Goal: Task Accomplishment & Management: Manage account settings

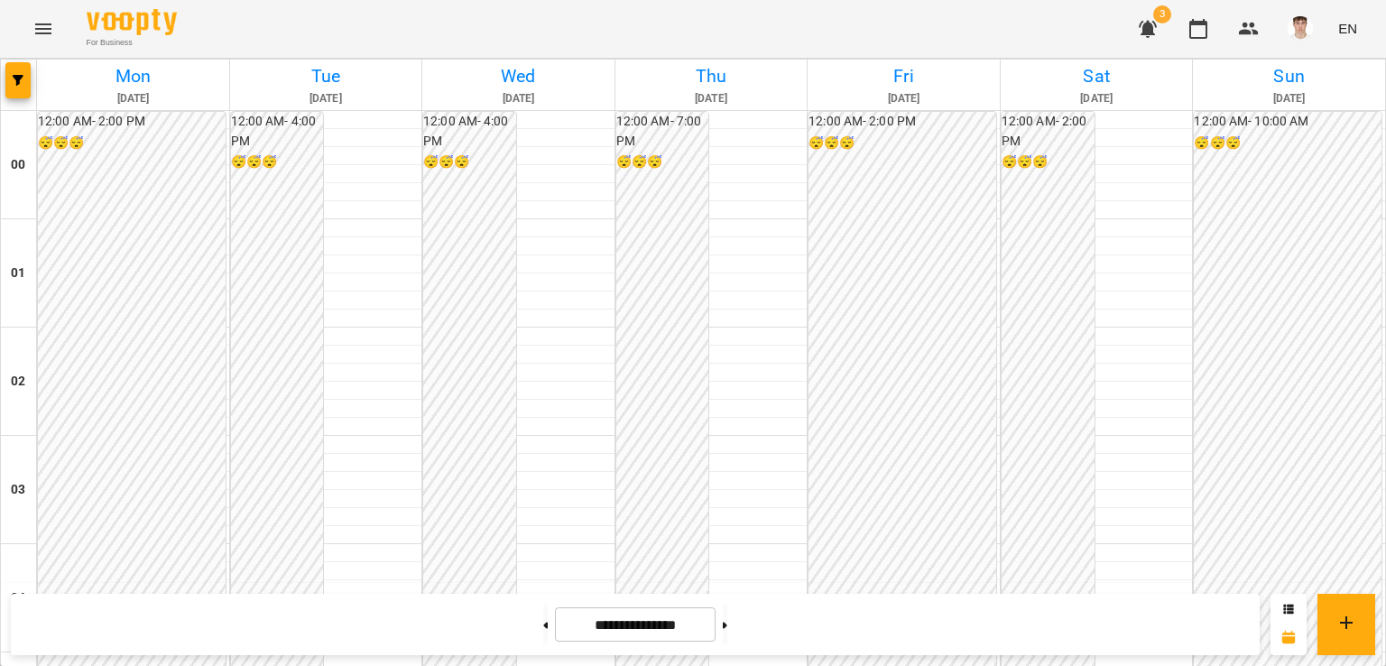
scroll to position [2076, 0]
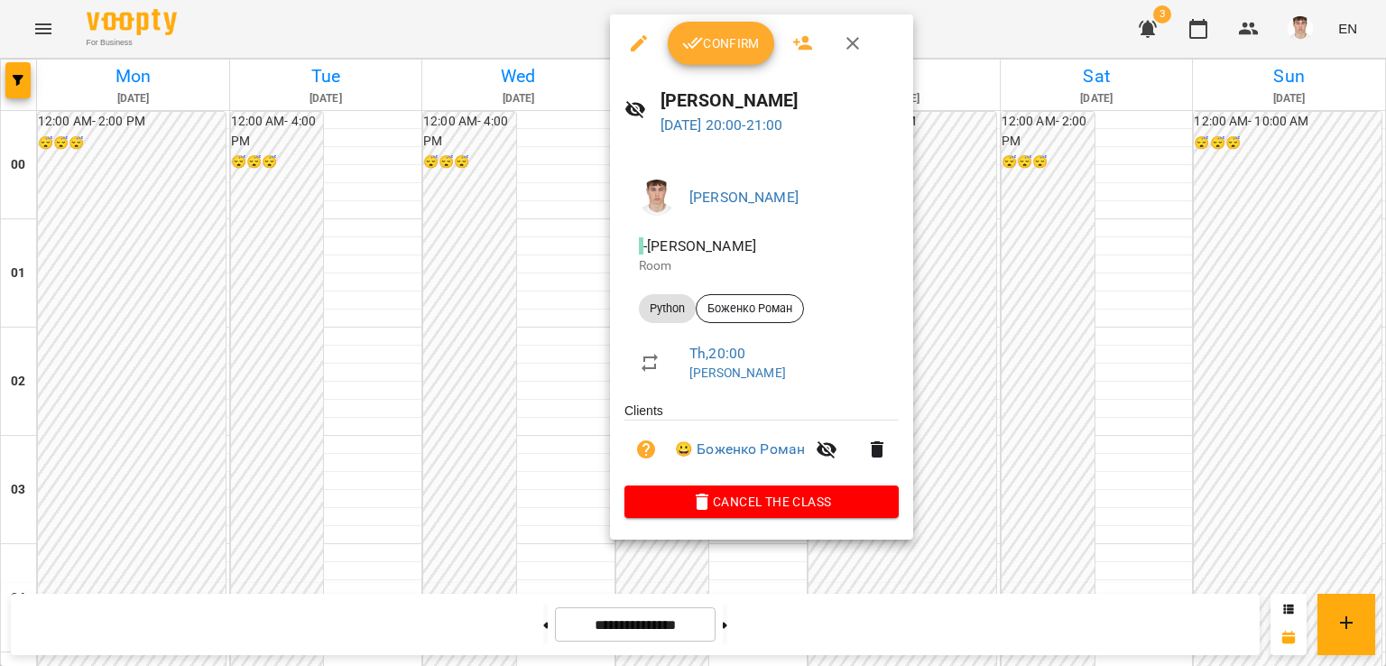
click at [698, 49] on icon "button" at bounding box center [693, 43] width 22 height 22
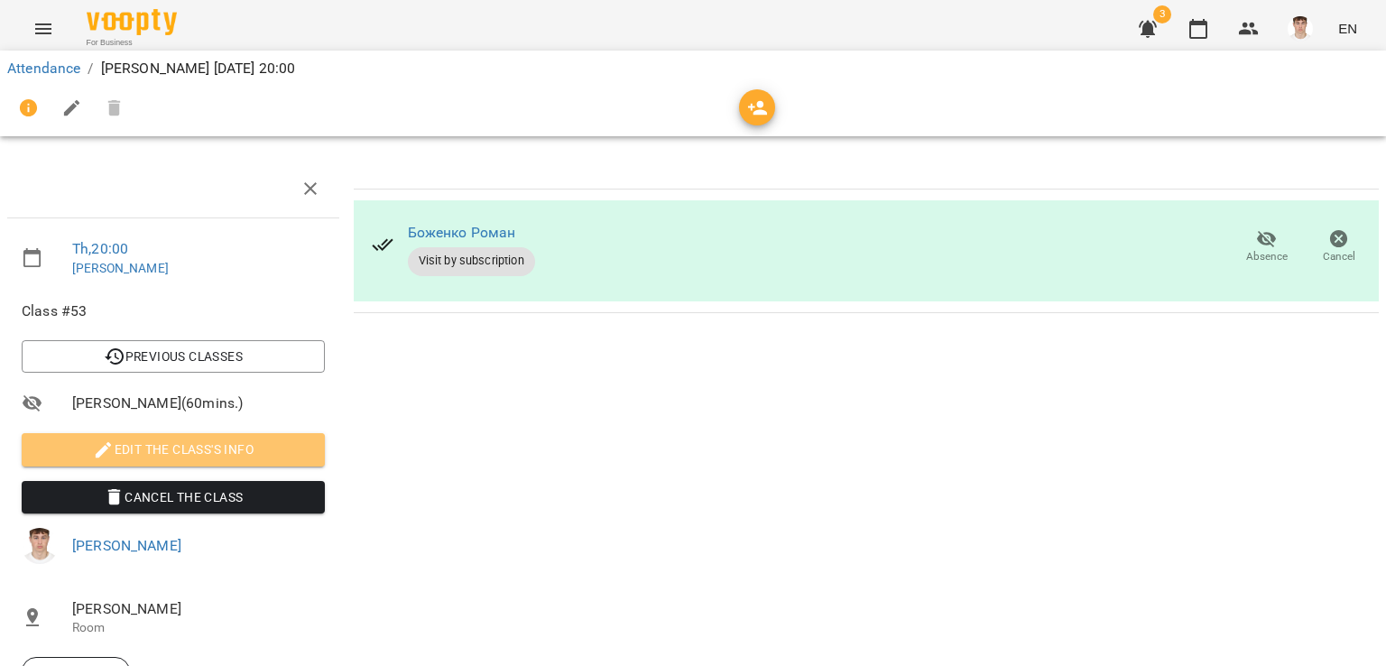
click at [221, 446] on span "Edit the class's Info" at bounding box center [173, 450] width 274 height 22
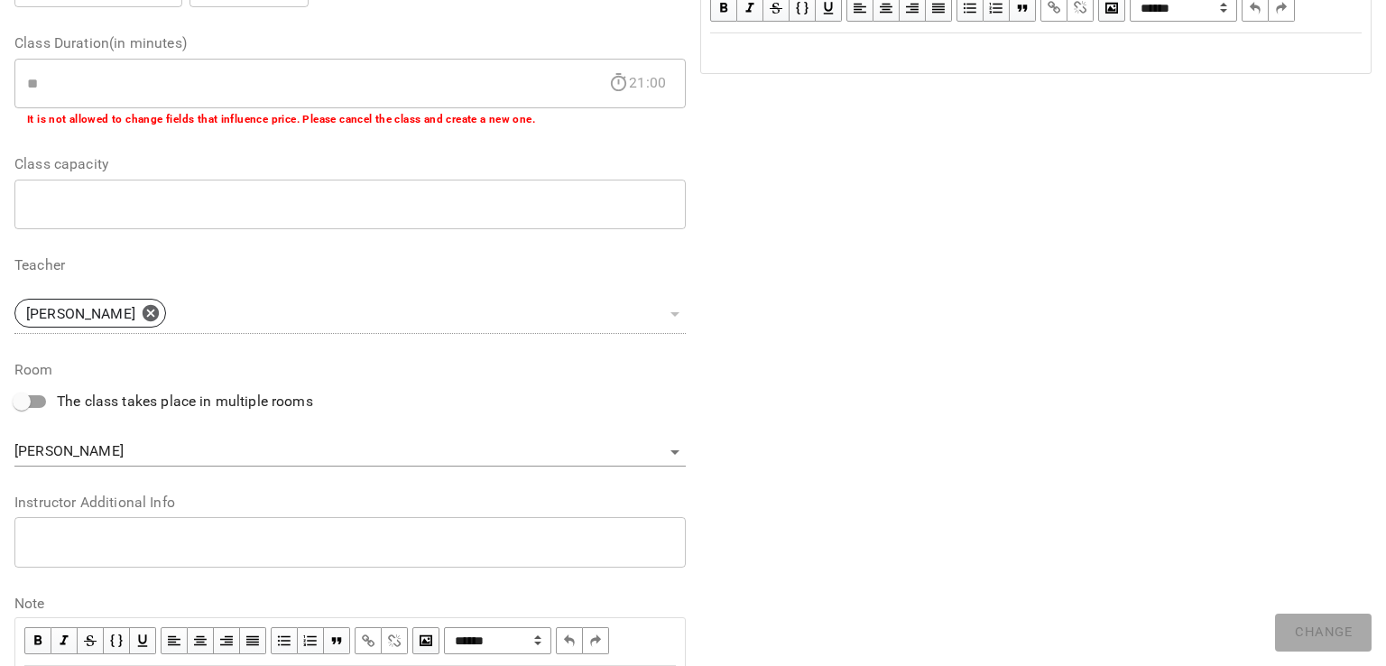
scroll to position [361, 0]
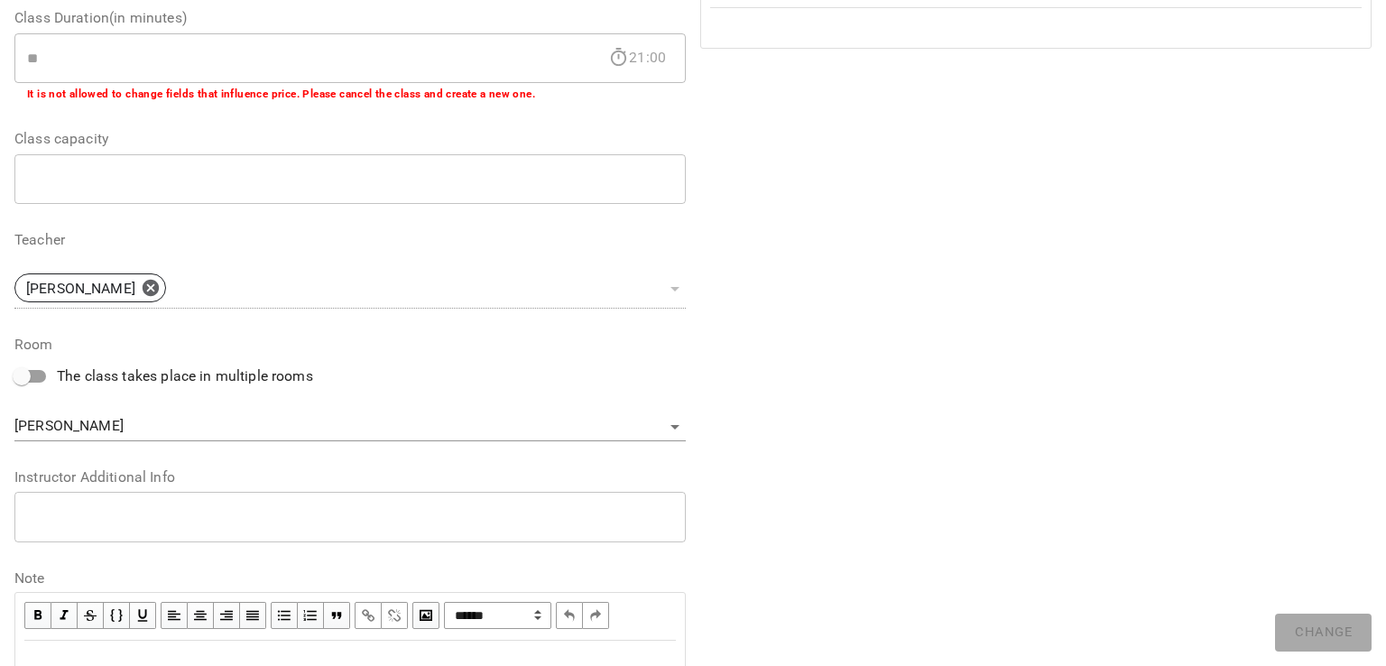
click at [85, 504] on div "* ​" at bounding box center [349, 517] width 671 height 51
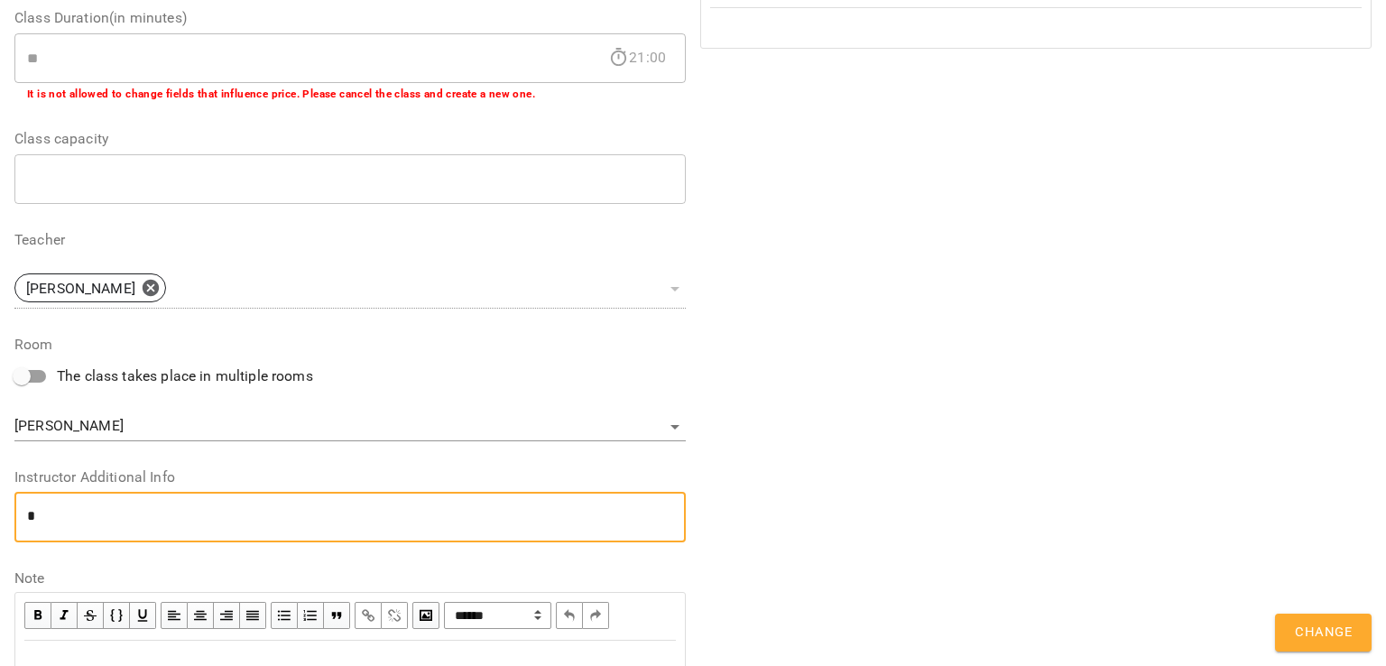
type textarea "*"
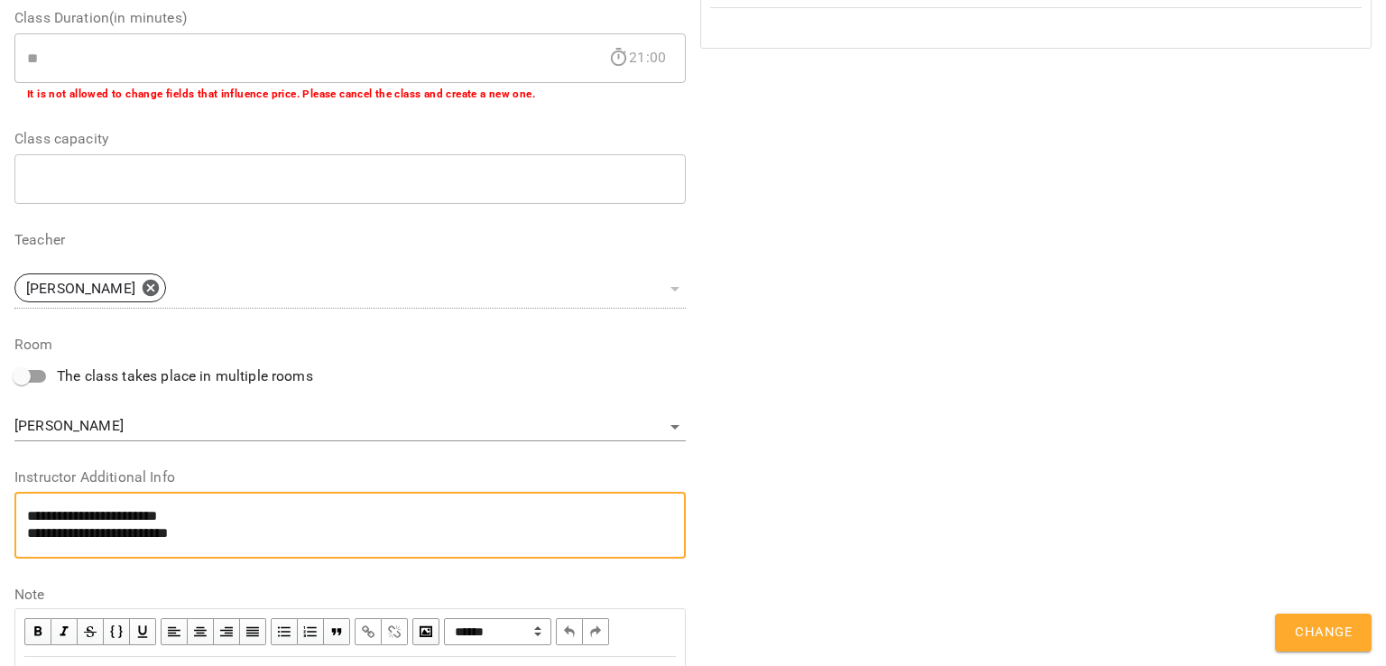
drag, startPoint x: 247, startPoint y: 532, endPoint x: 62, endPoint y: 532, distance: 185.0
click at [56, 534] on textarea "**********" at bounding box center [346, 524] width 639 height 33
type textarea "**********"
click at [1310, 624] on span "Change" at bounding box center [1323, 632] width 57 height 23
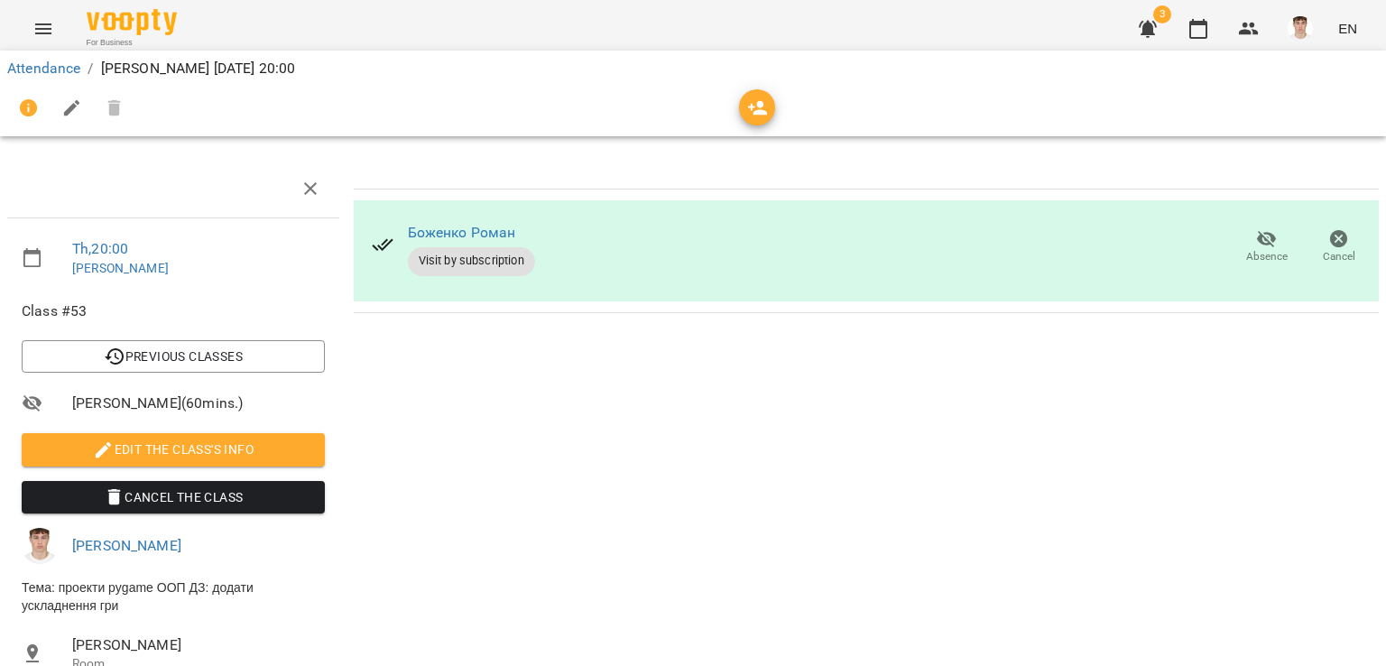
click at [1195, 47] on div "Attendance / [PERSON_NAME][DATE] 20:00" at bounding box center [692, 93] width 1393 height 93
click at [1204, 27] on icon "button" at bounding box center [1199, 29] width 22 height 22
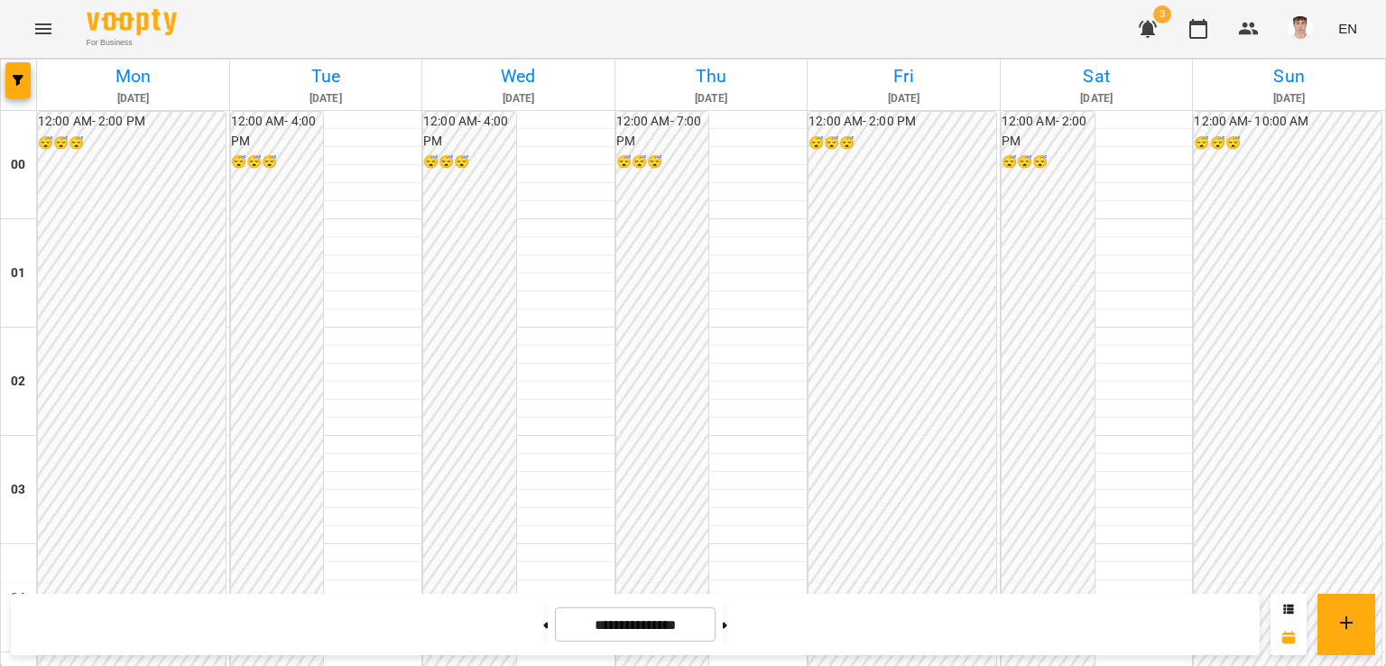
scroll to position [451, 0]
